Goal: Information Seeking & Learning: Learn about a topic

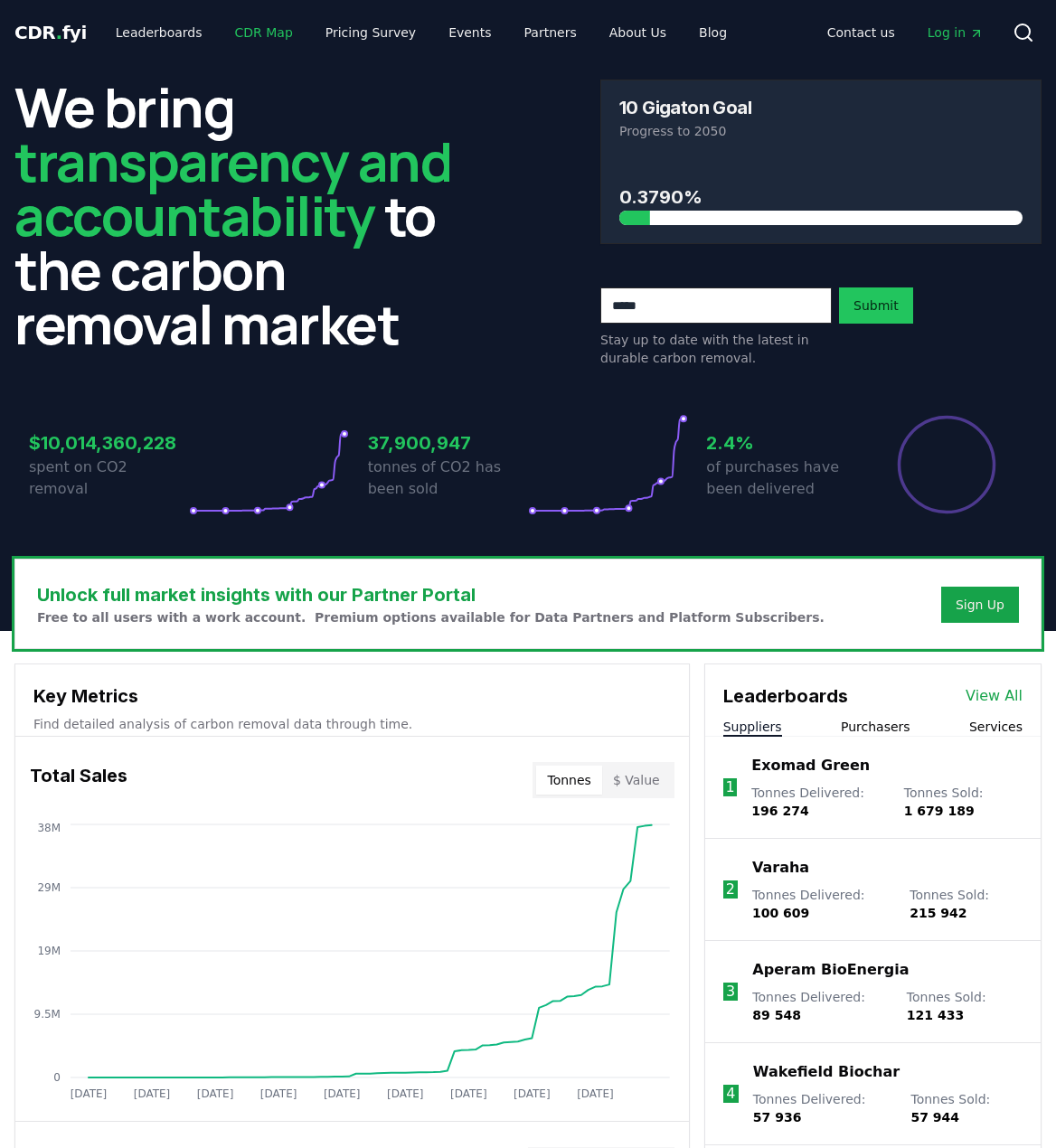
click at [259, 33] on link "CDR Map" at bounding box center [264, 32] width 86 height 33
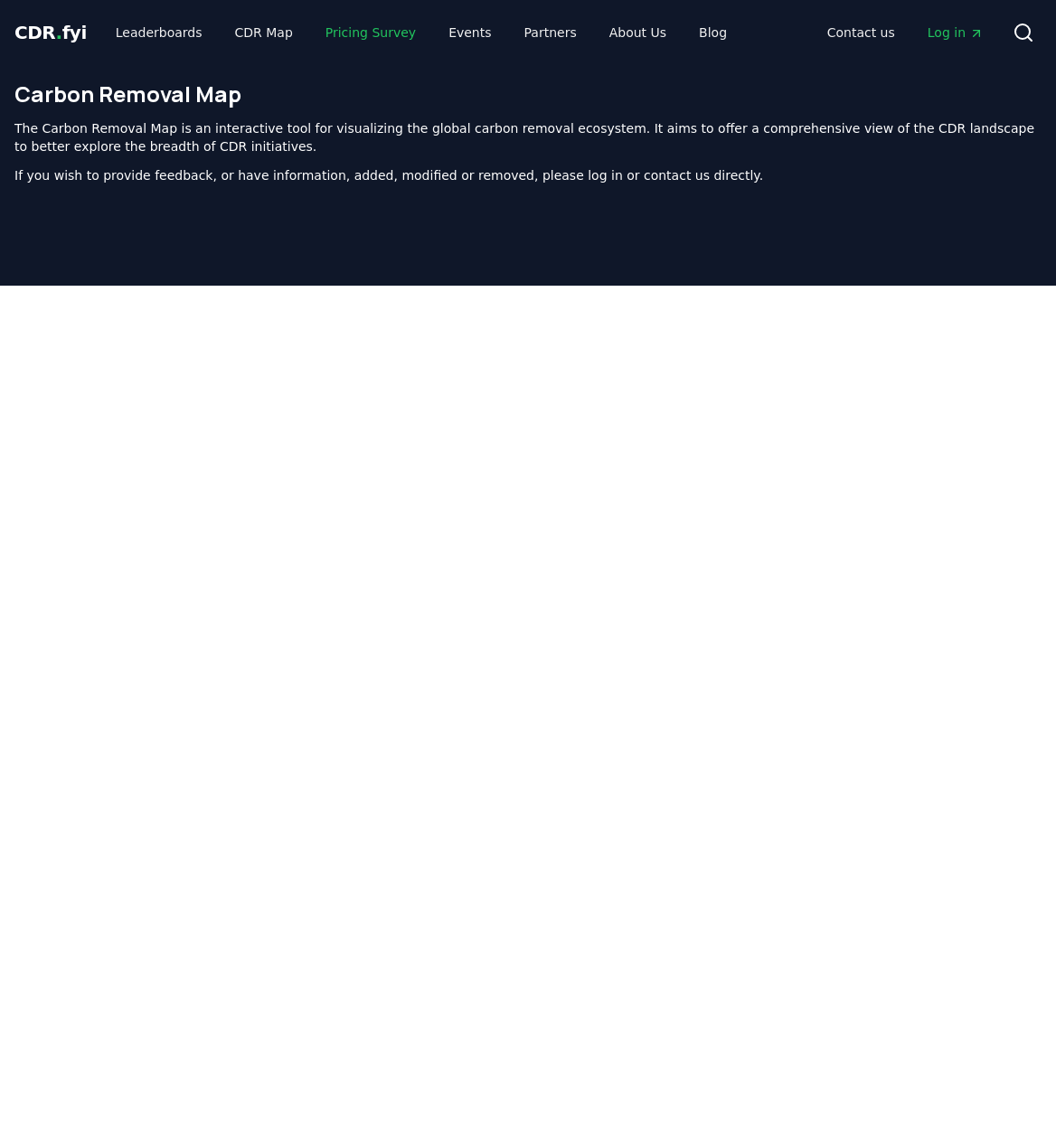
click at [335, 33] on link "Pricing Survey" at bounding box center [370, 32] width 119 height 33
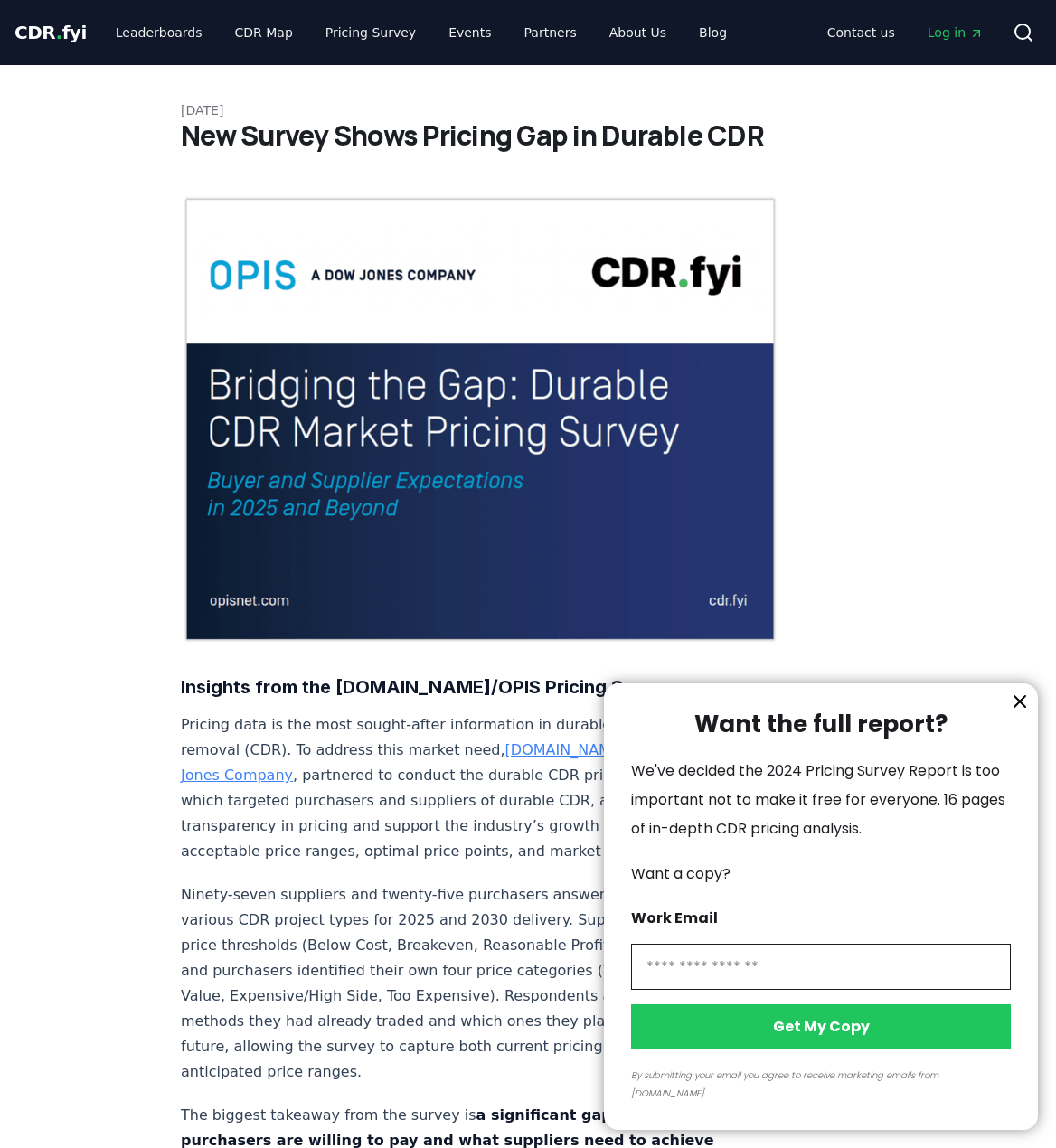
click at [1017, 707] on icon "information" at bounding box center [1020, 702] width 11 height 11
